Goal: Check status

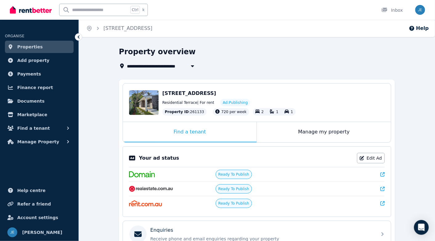
click at [382, 174] on icon at bounding box center [382, 174] width 4 height 4
